Goal: Understand process/instructions

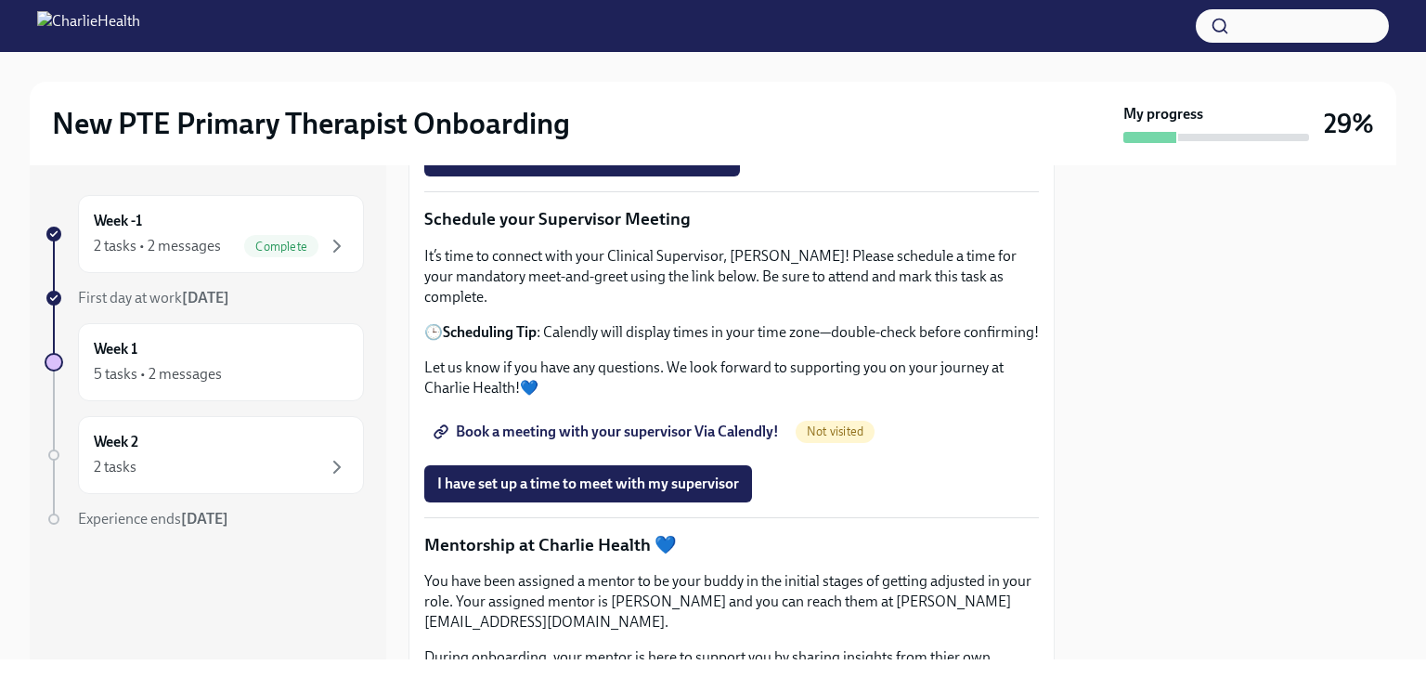
scroll to position [1426, 0]
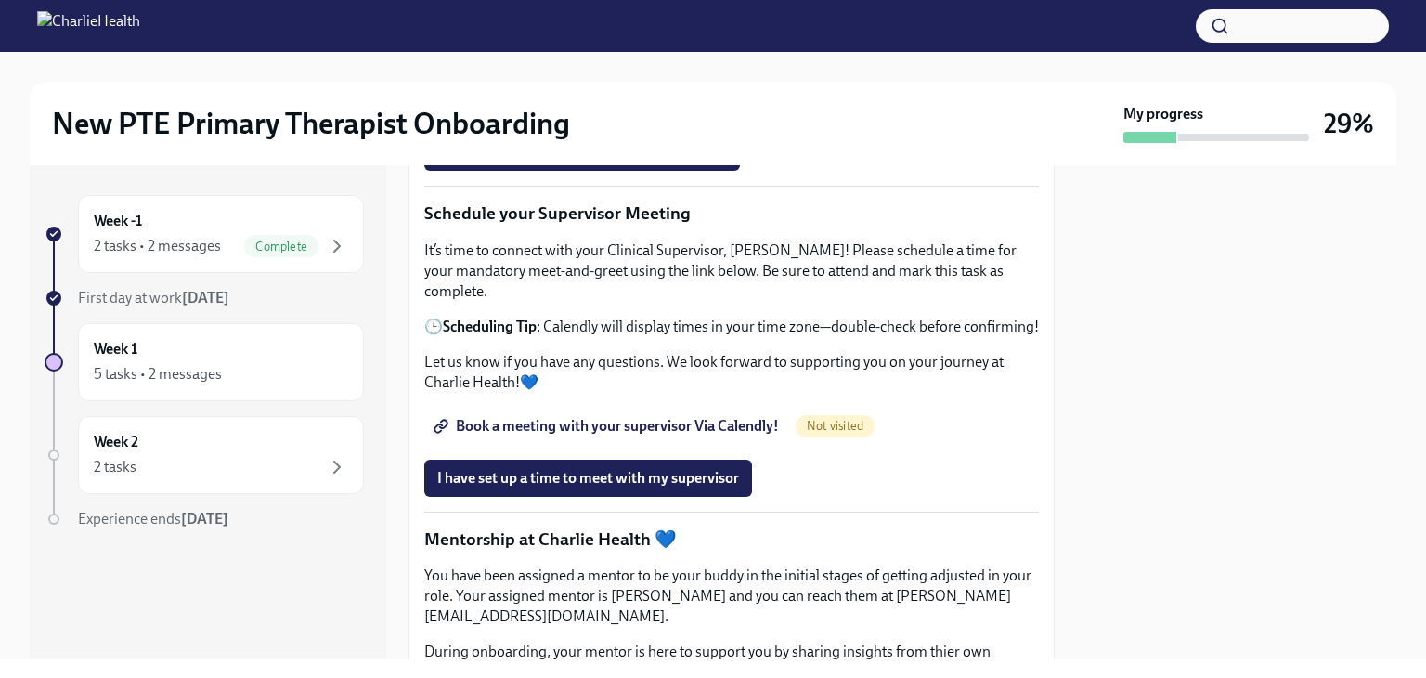
click at [631, 76] on strong "Find your Relias trainings HERE" at bounding box center [544, 67] width 202 height 18
click at [229, 369] on div "5 tasks • 2 messages" at bounding box center [221, 374] width 254 height 22
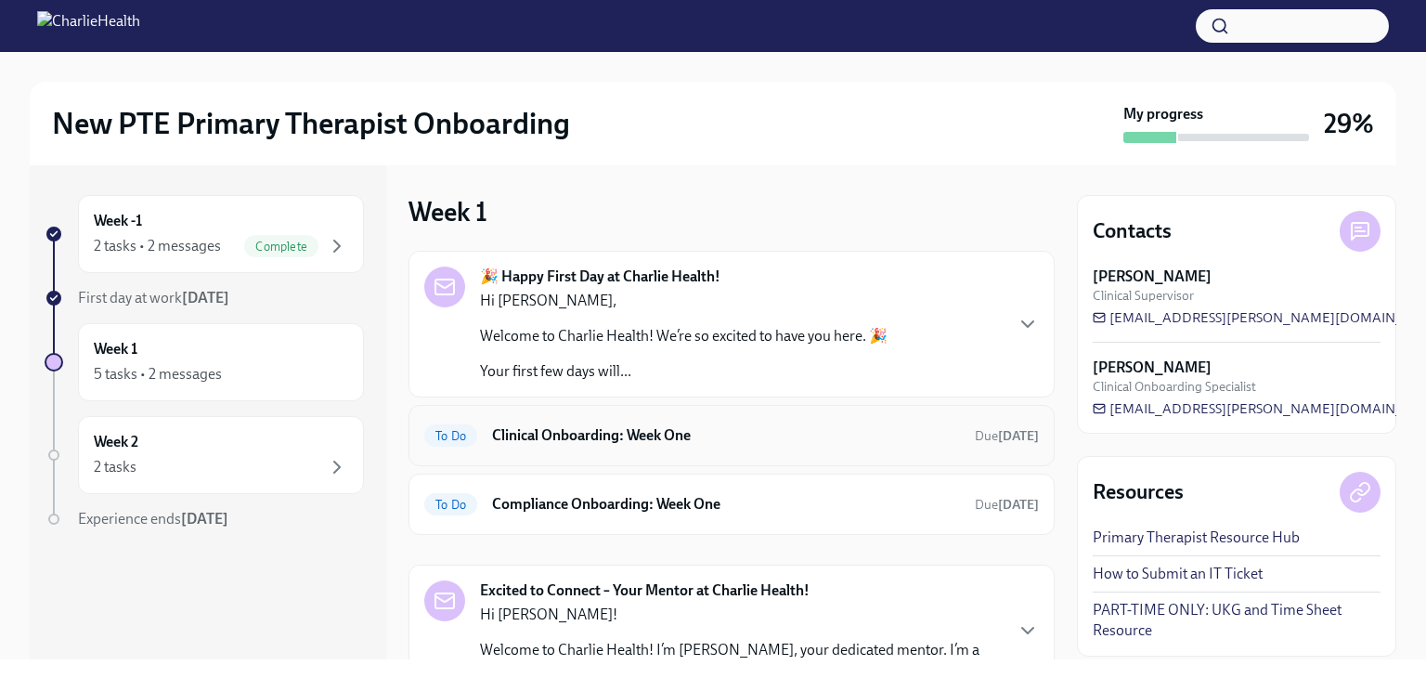
click at [639, 434] on h6 "Clinical Onboarding: Week One" at bounding box center [726, 435] width 468 height 20
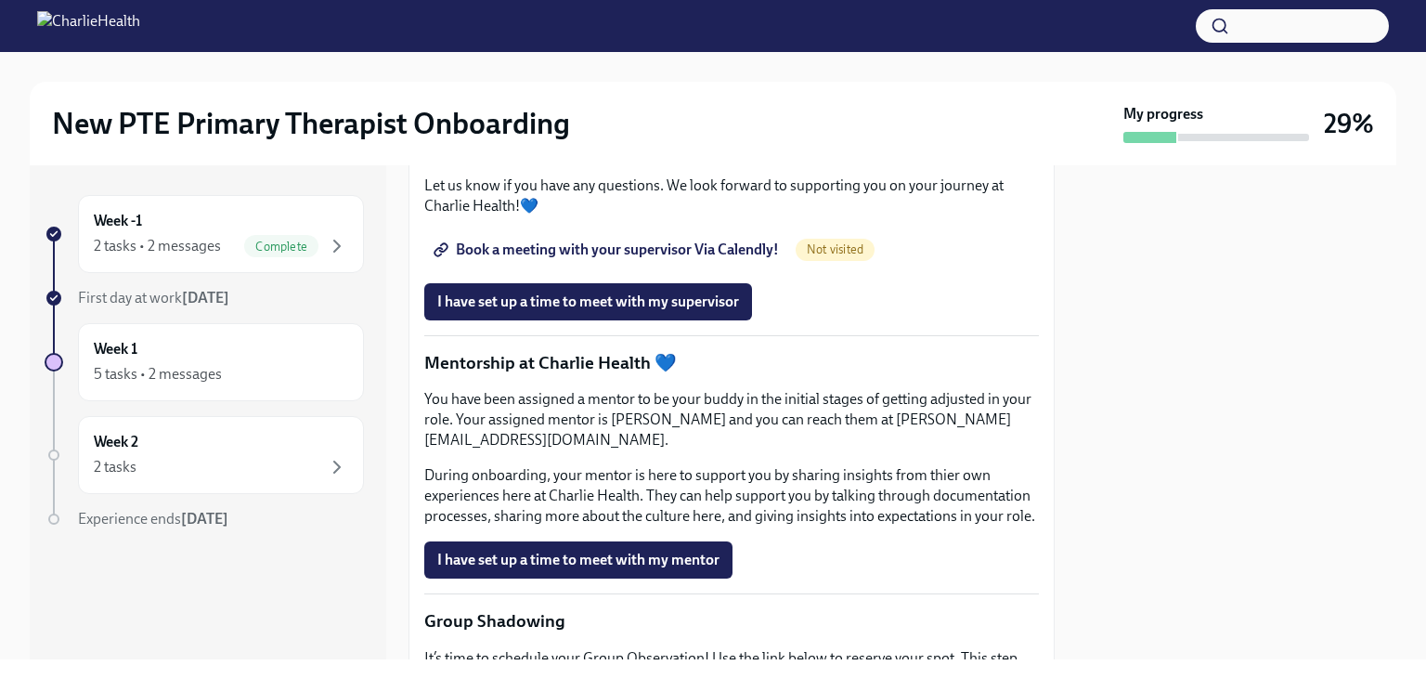
scroll to position [1701, 0]
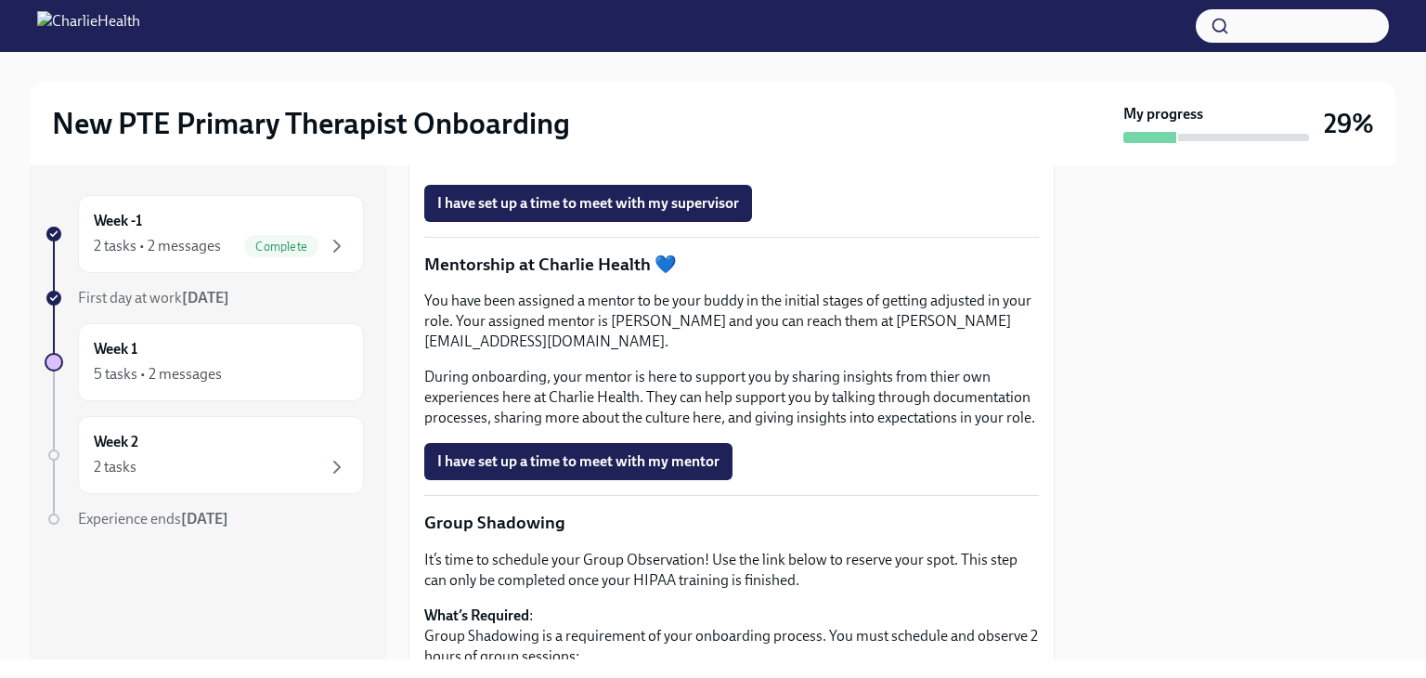
click at [609, 161] on span "Book a meeting with your supervisor Via Calendly!" at bounding box center [608, 151] width 342 height 19
click at [608, 213] on span "I have set up a time to meet with my supervisor" at bounding box center [588, 203] width 302 height 19
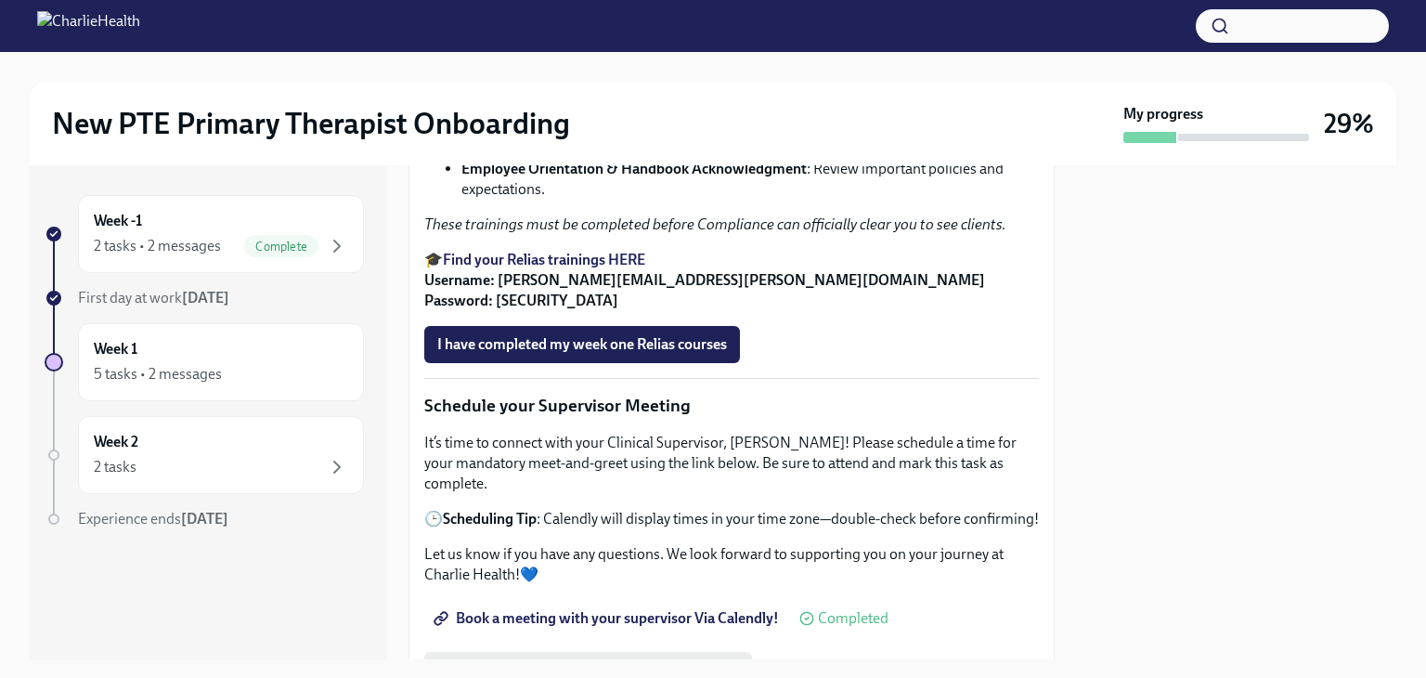
scroll to position [1289, 0]
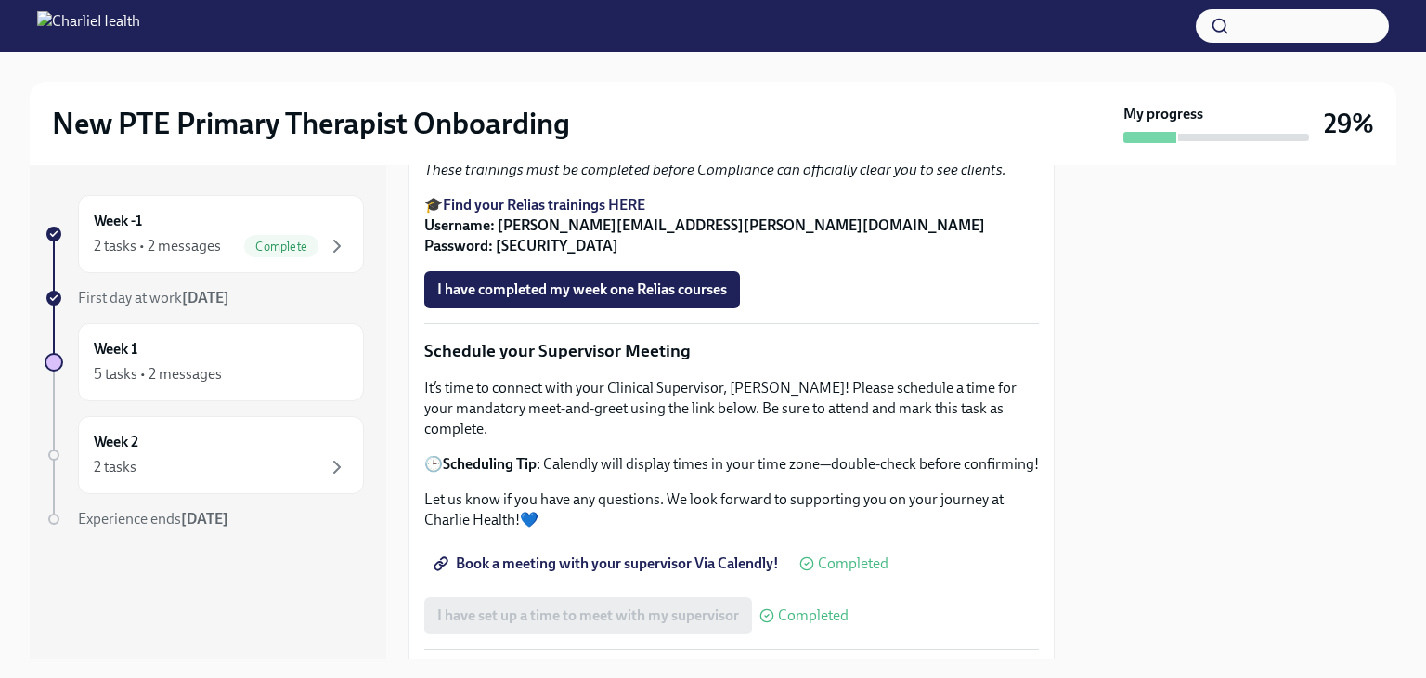
click at [635, 214] on strong "Find your Relias trainings HERE" at bounding box center [544, 205] width 202 height 18
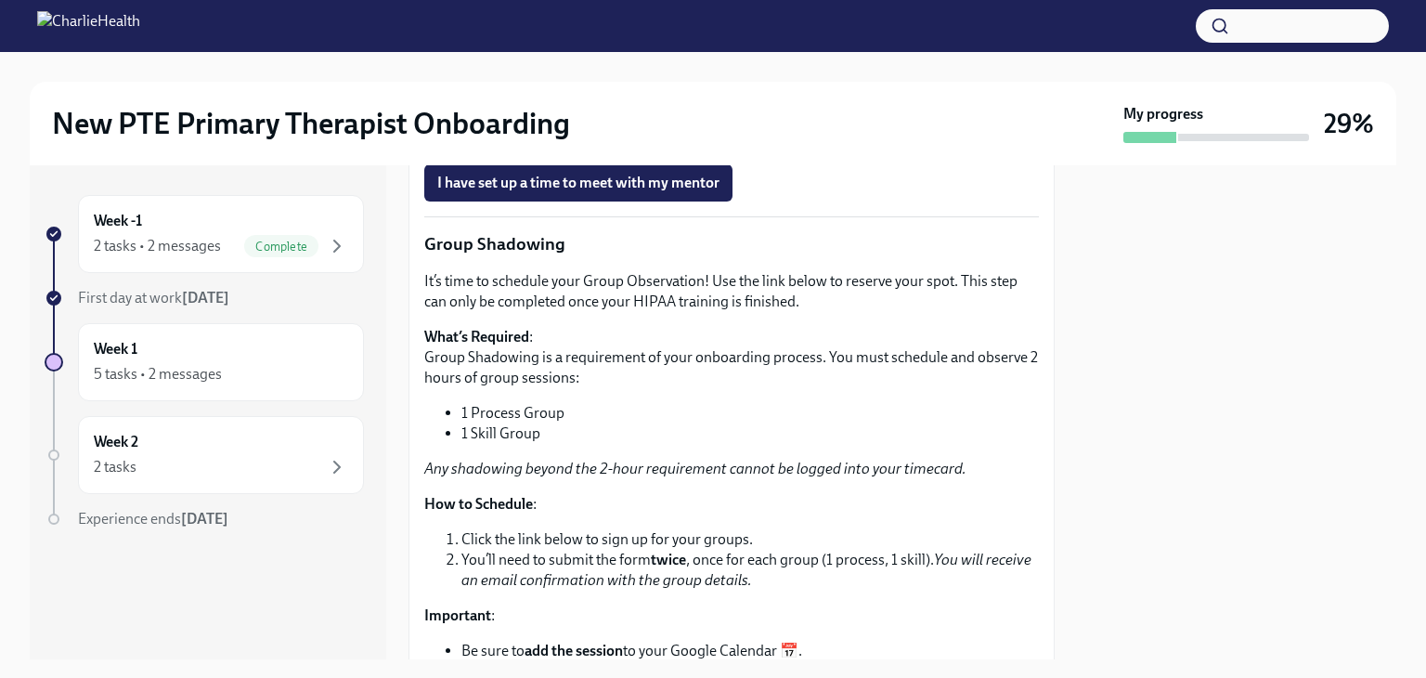
scroll to position [1990, 0]
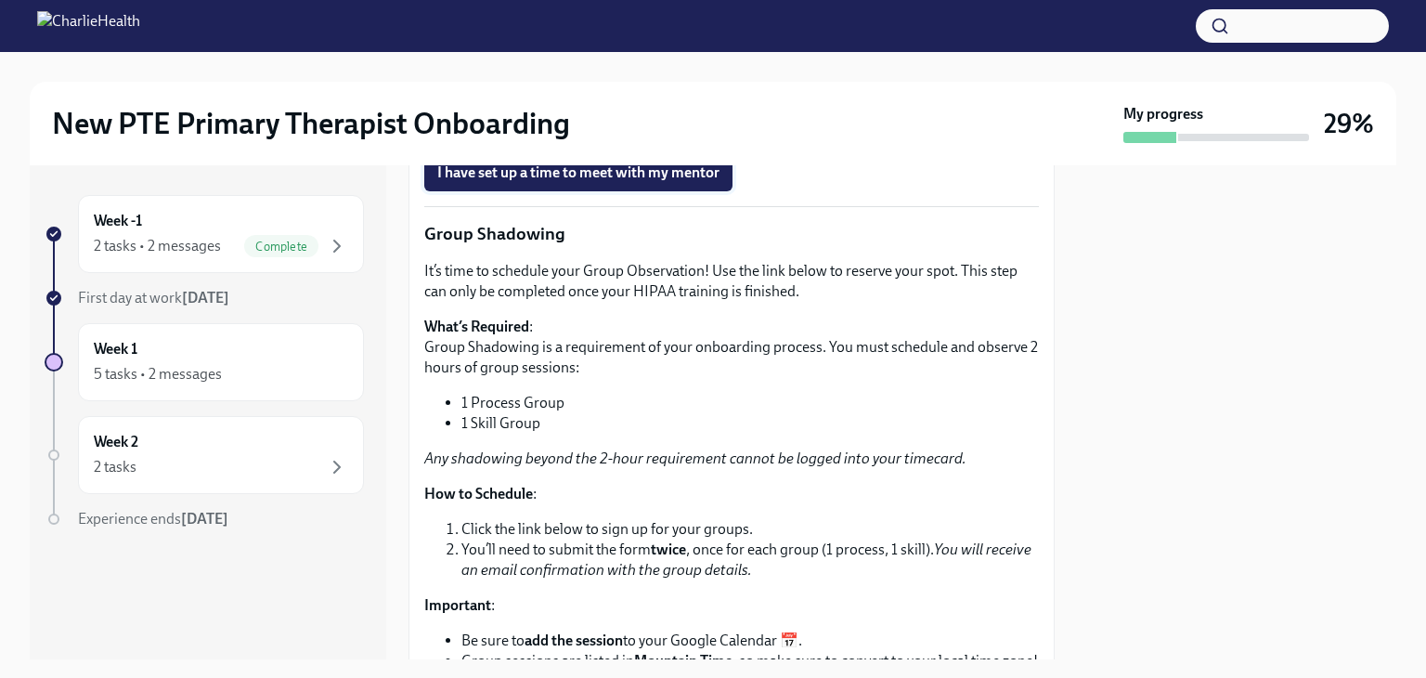
click at [598, 182] on span "I have set up a time to meet with my mentor" at bounding box center [578, 172] width 282 height 19
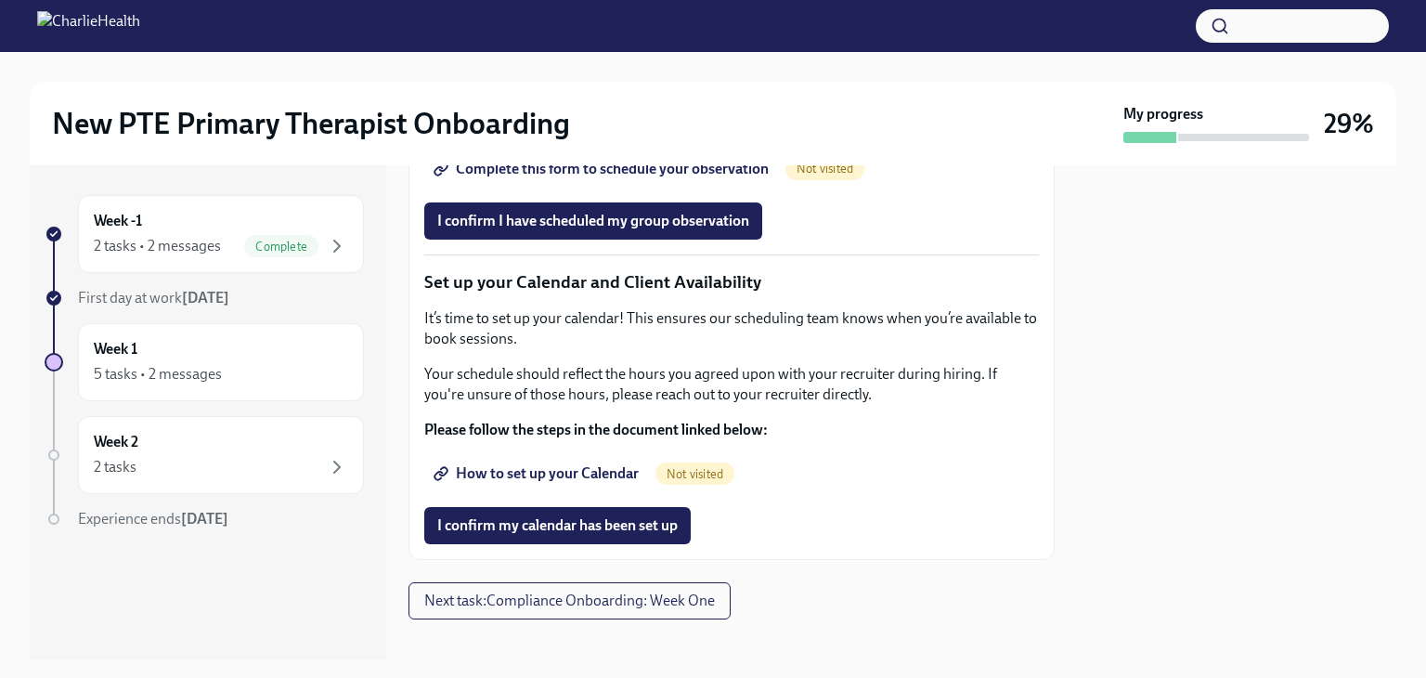
scroll to position [2510, 0]
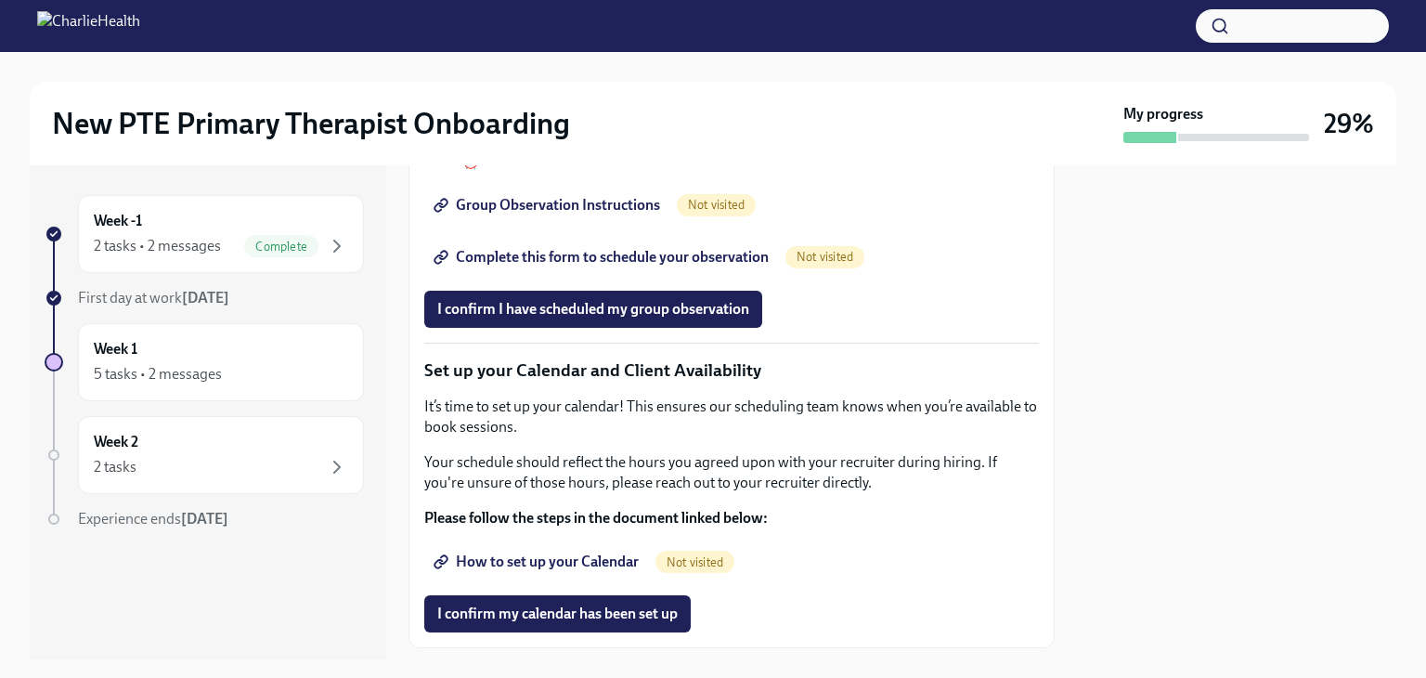
click at [525, 214] on span "Group Observation Instructions" at bounding box center [548, 205] width 223 height 19
click at [677, 266] on span "Complete this form to schedule your observation" at bounding box center [602, 257] width 331 height 19
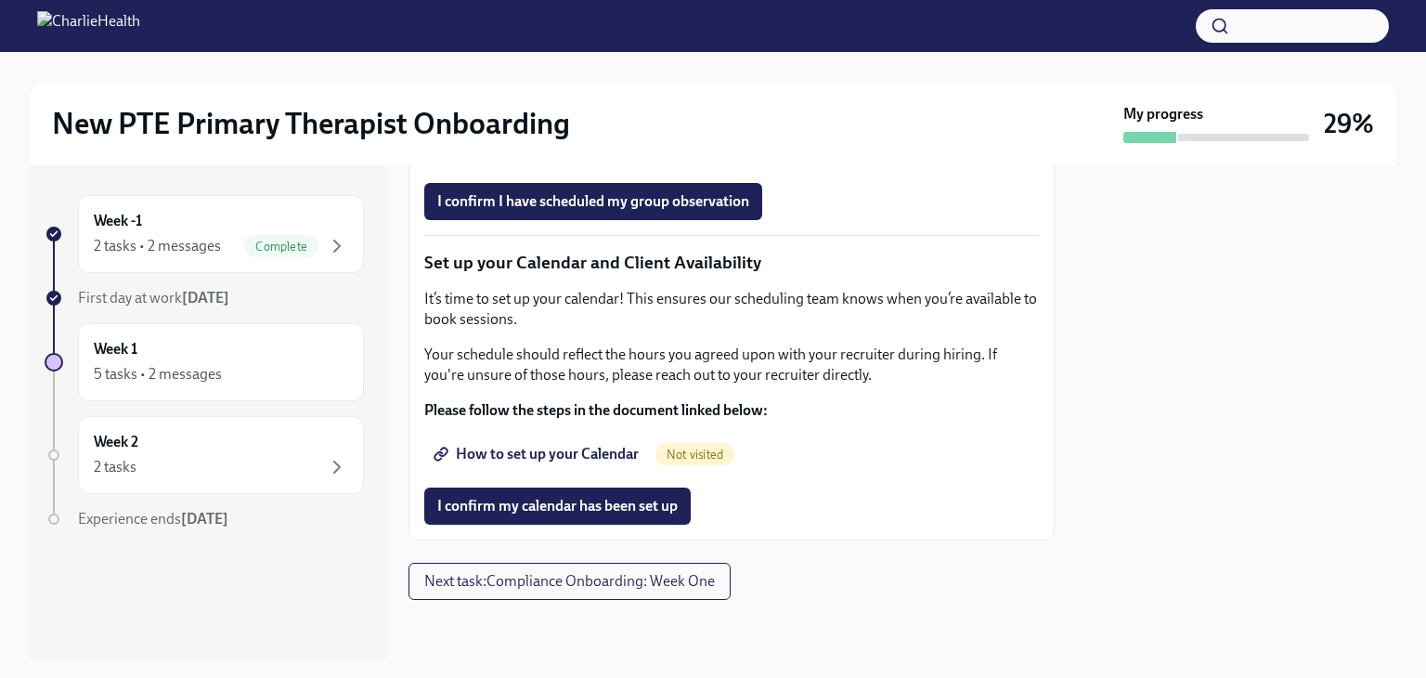
scroll to position [2816, 0]
click at [1067, 565] on div "Week -1 2 tasks • 2 messages Complete First day at work [DATE] Week 1 5 tasks •…" at bounding box center [713, 412] width 1367 height 494
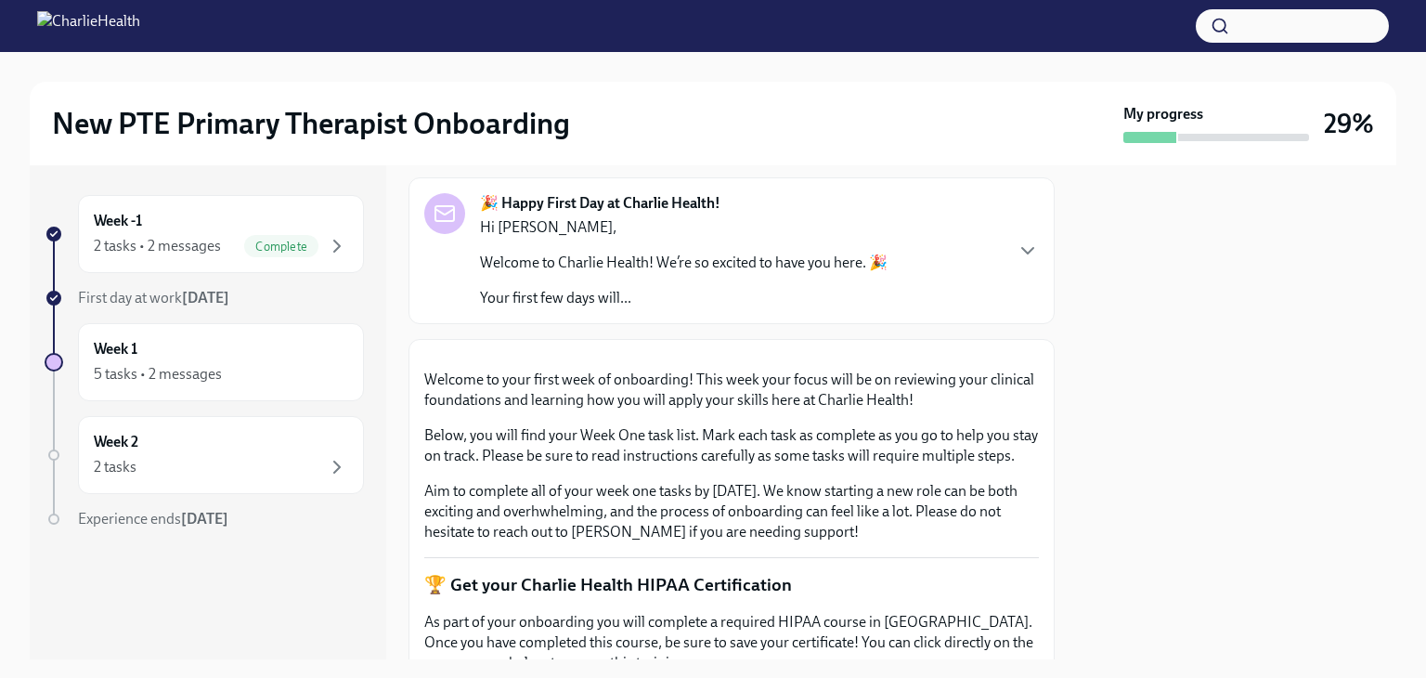
scroll to position [92, 0]
